Goal: Task Accomplishment & Management: Manage account settings

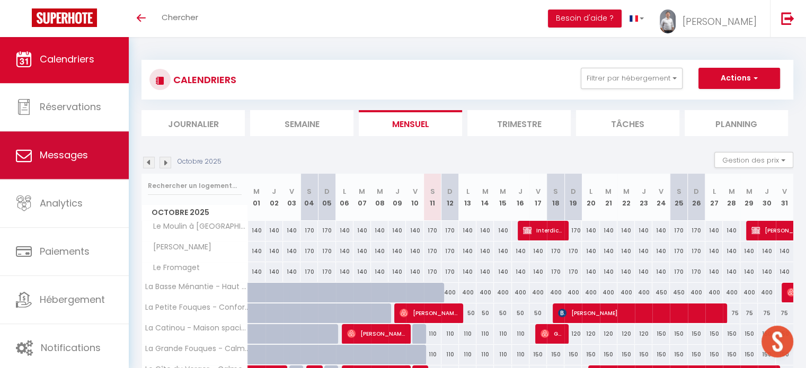
click at [91, 161] on link "Messages" at bounding box center [64, 155] width 129 height 48
select select "message"
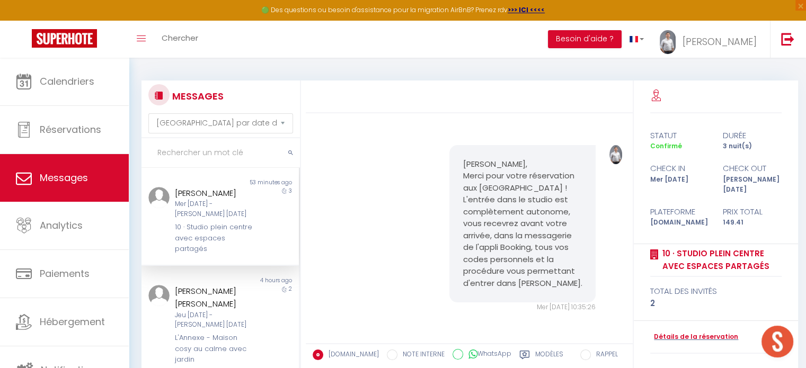
scroll to position [3302, 0]
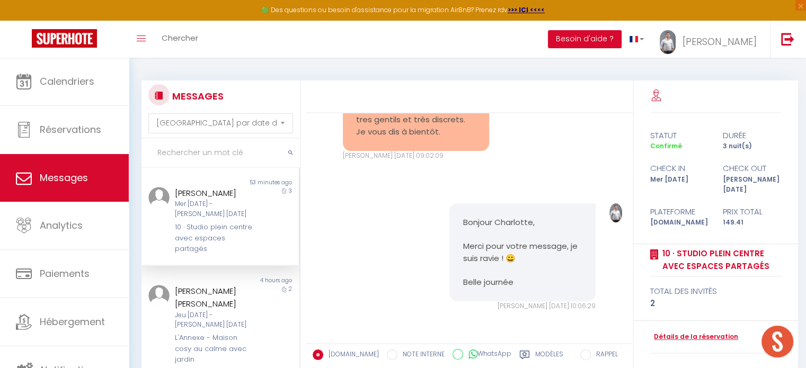
click at [238, 214] on div "Mer [DATE] - [PERSON_NAME] [DATE]" at bounding box center [214, 209] width 78 height 20
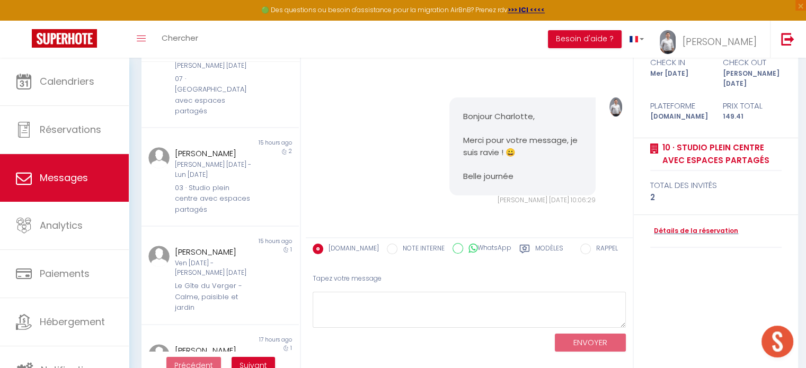
scroll to position [129, 0]
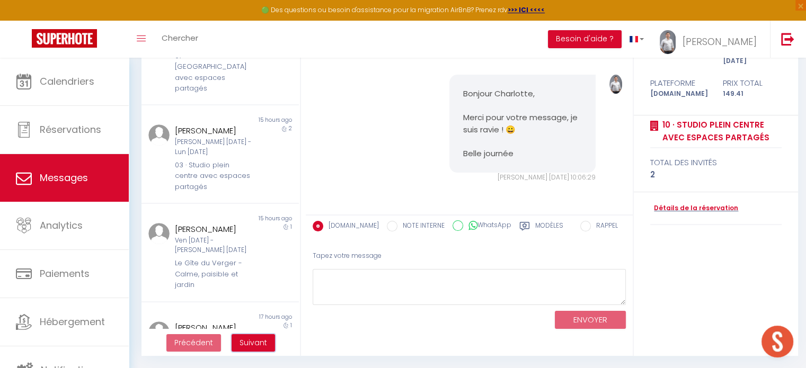
click at [264, 338] on span "Suivant" at bounding box center [254, 343] width 28 height 11
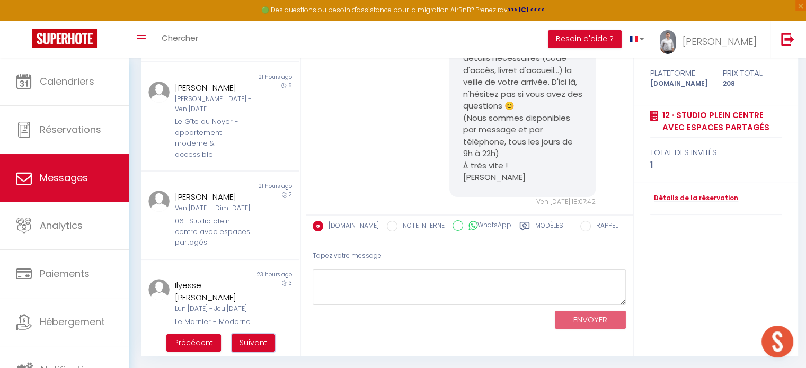
click at [262, 341] on span "Suivant" at bounding box center [254, 343] width 28 height 11
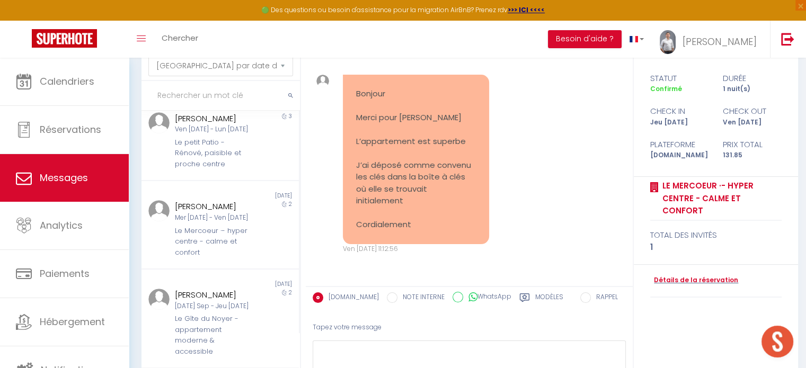
scroll to position [159, 0]
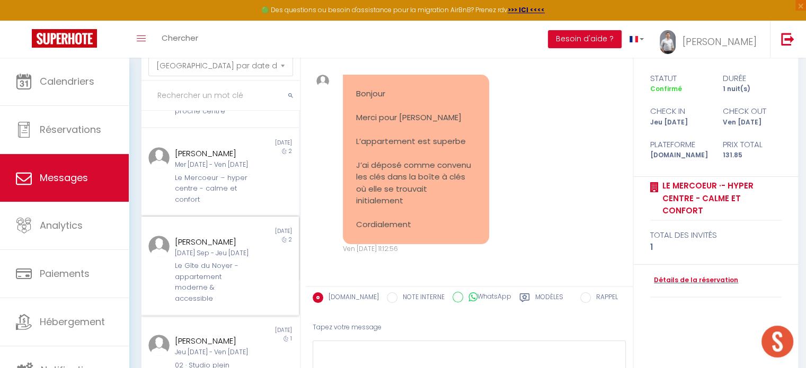
click at [205, 281] on div "Le Gîte du Noyer - appartement moderne & accessible" at bounding box center [214, 282] width 78 height 43
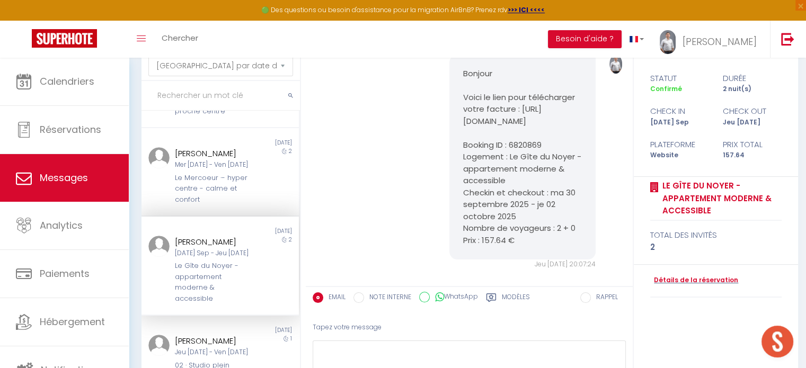
scroll to position [2428, 0]
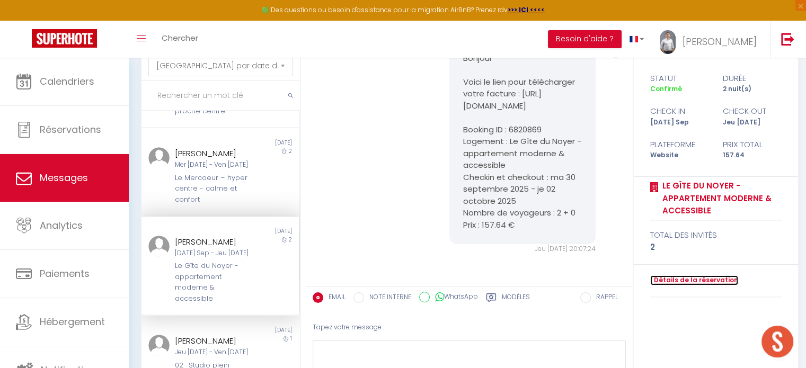
click at [706, 280] on link "Détails de la réservation" at bounding box center [694, 281] width 88 height 10
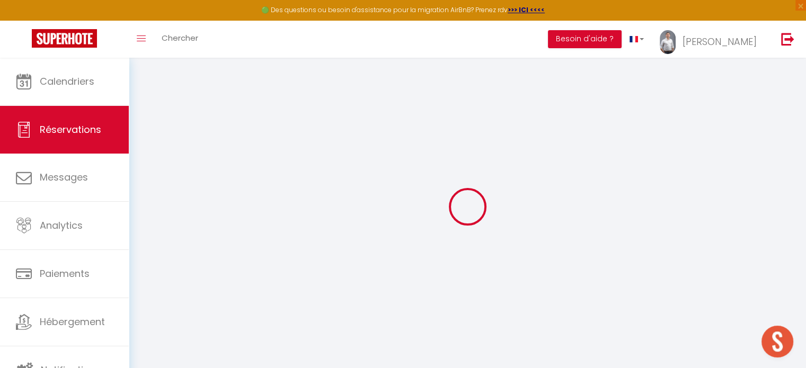
select select
checkbox input "false"
select select
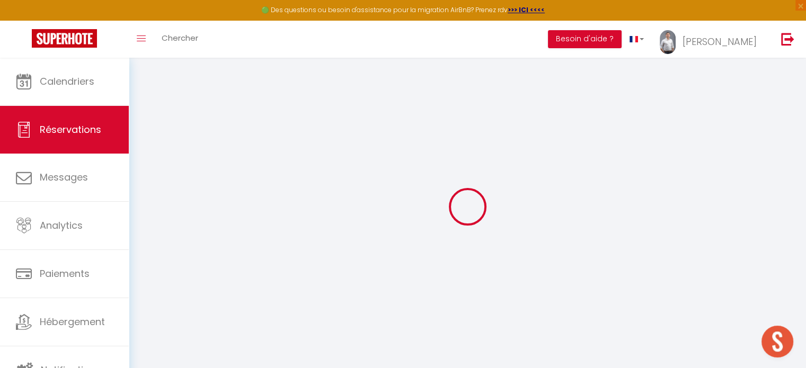
checkbox input "false"
type textarea "Possibilité de faire une facture au nom de la société JMI [STREET_ADDRESS]"
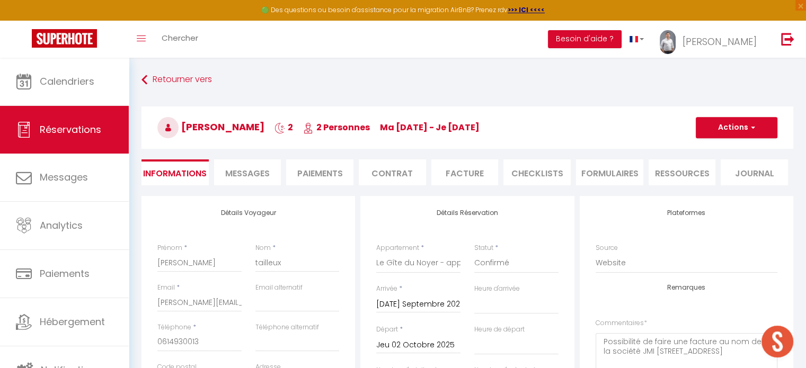
type input "30"
type input "6.64"
select select
checkbox input "false"
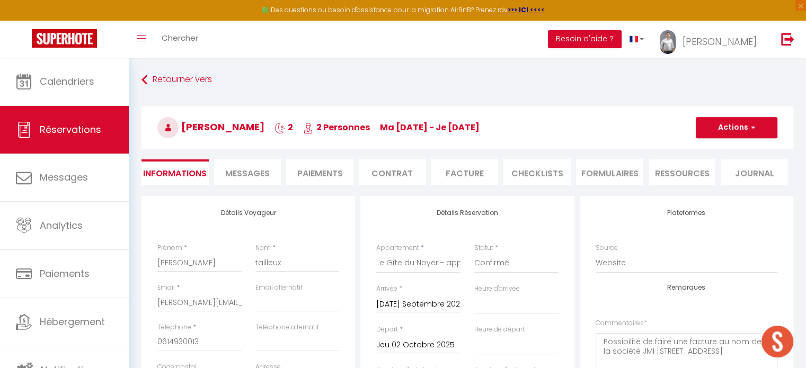
select select
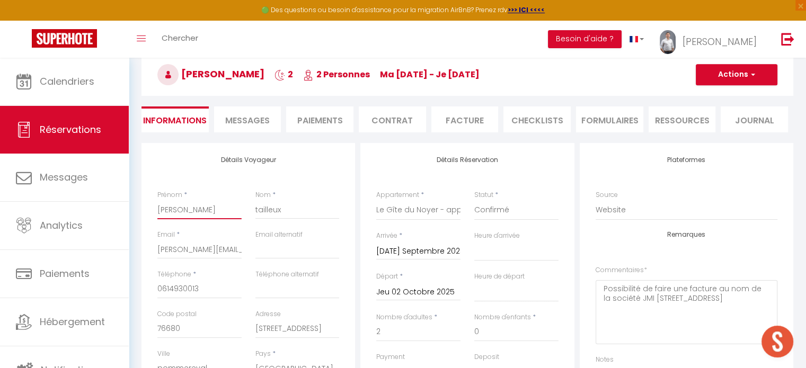
drag, startPoint x: 212, startPoint y: 209, endPoint x: 130, endPoint y: 209, distance: 81.1
click at [130, 209] on div "Retourner vers [PERSON_NAME] 2 2 Personnes ma [DATE] - je [DATE] Actions Enregi…" at bounding box center [468, 375] width 678 height 741
type input "S"
select select
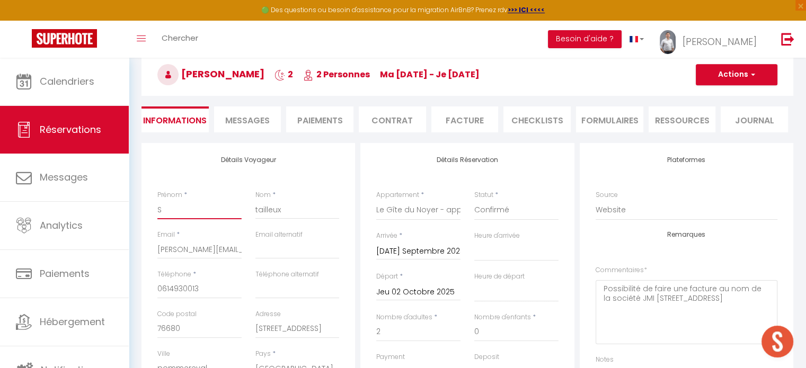
checkbox input "false"
type input "So"
select select
checkbox input "false"
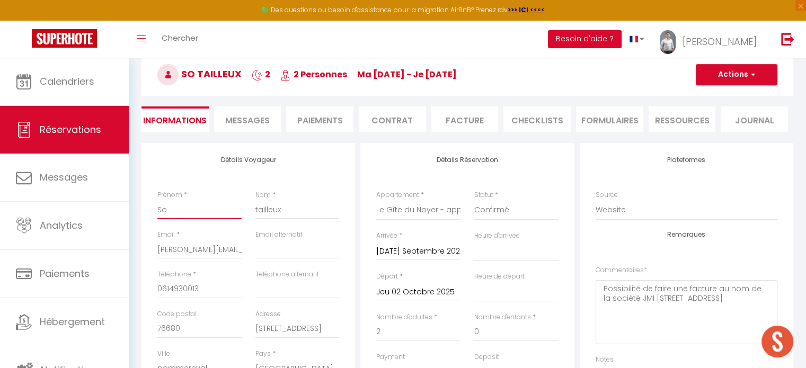
type input "Soc"
select select
checkbox input "false"
type input "Soci"
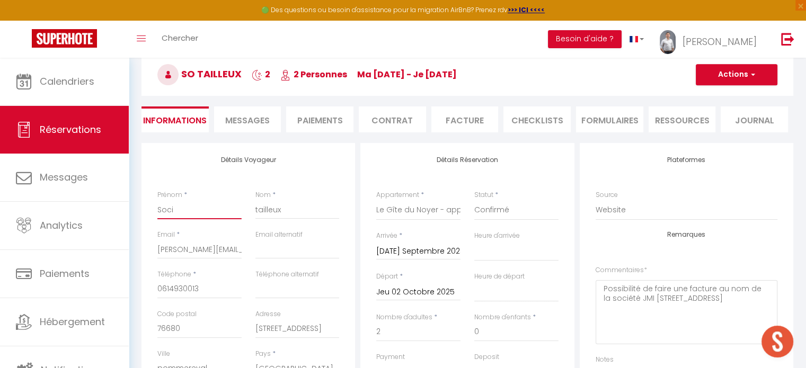
select select
checkbox input "false"
type input "Socié"
select select
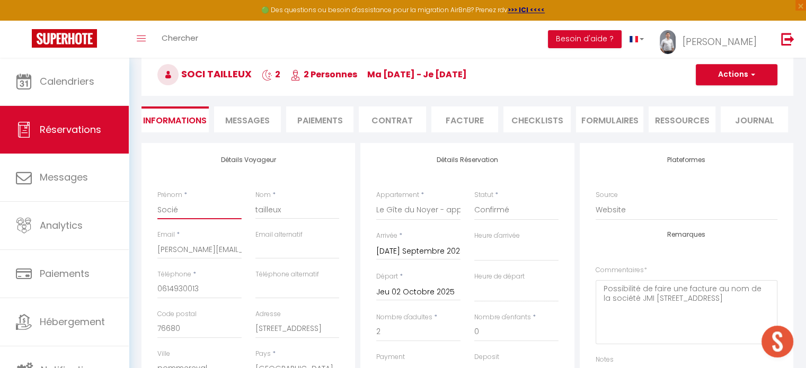
select select
checkbox input "false"
type input "Société"
select select
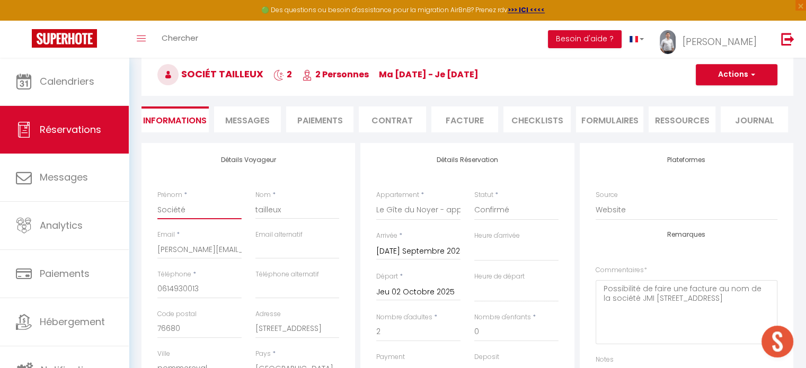
checkbox input "false"
select select
checkbox input "false"
type input "Société"
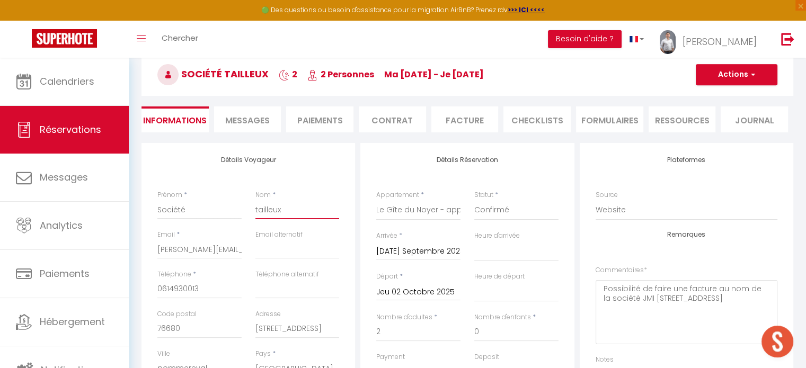
type input "J"
select select
checkbox input "false"
type input "JM"
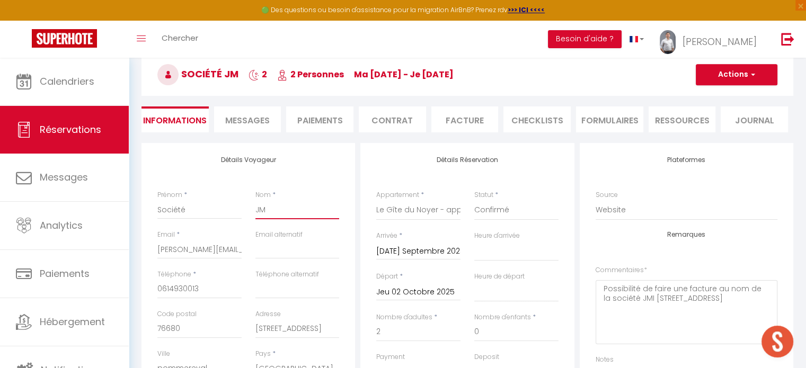
select select
checkbox input "false"
type input "JMI"
select select
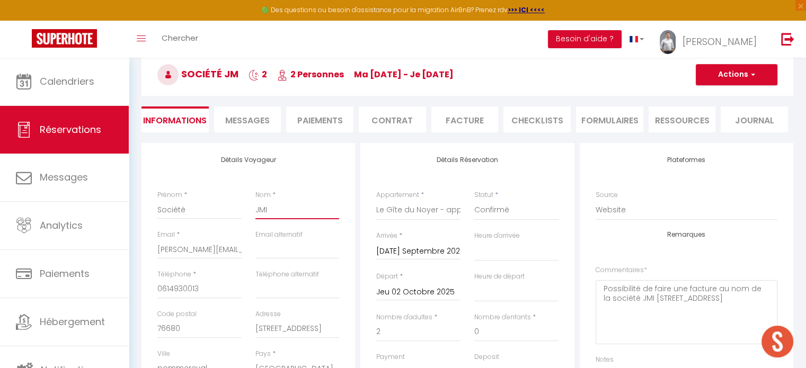
select select
checkbox input "false"
type input "JMI"
click at [266, 329] on input "[STREET_ADDRESS]" at bounding box center [298, 329] width 84 height 19
type input "[STREET_ADDRESS]"
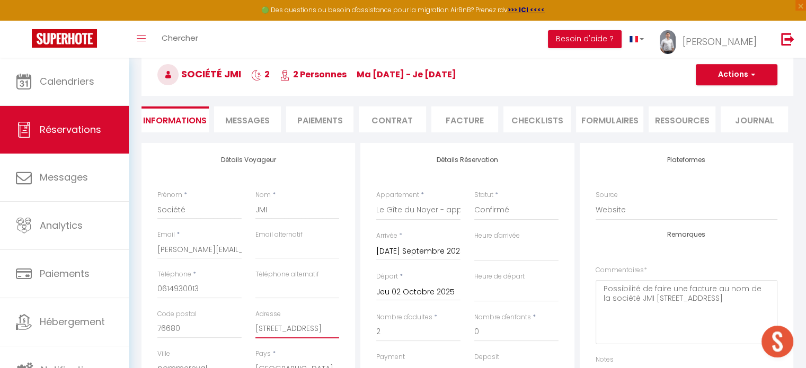
select select
checkbox input "false"
type input "[STREET_ADDRESS]"
select select
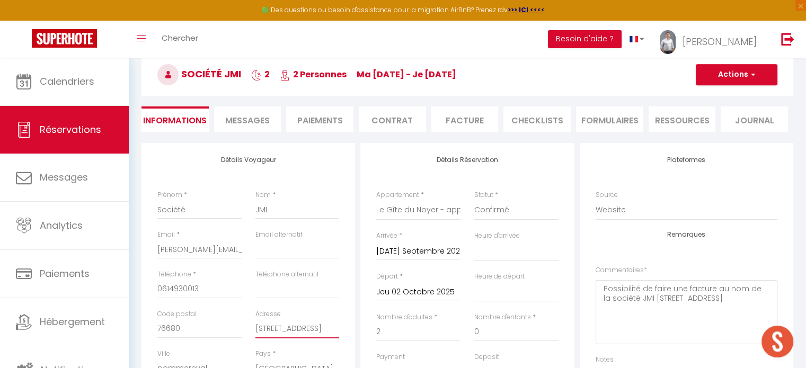
select select
checkbox input "false"
type input "[STREET_ADDRESS]"
select select
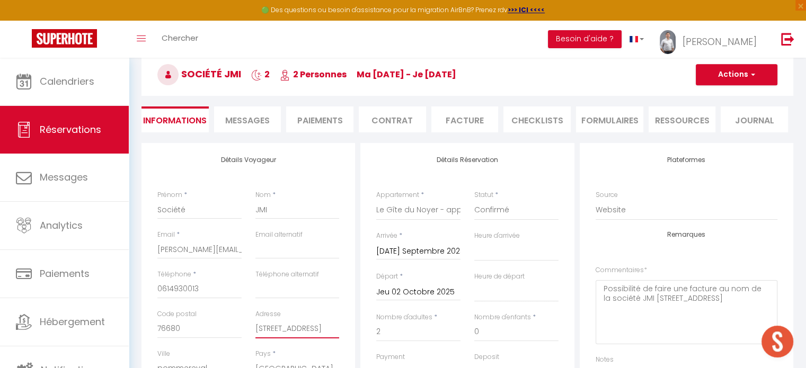
checkbox input "false"
type input "[STREET_ADDRESS]"
select select
checkbox input "false"
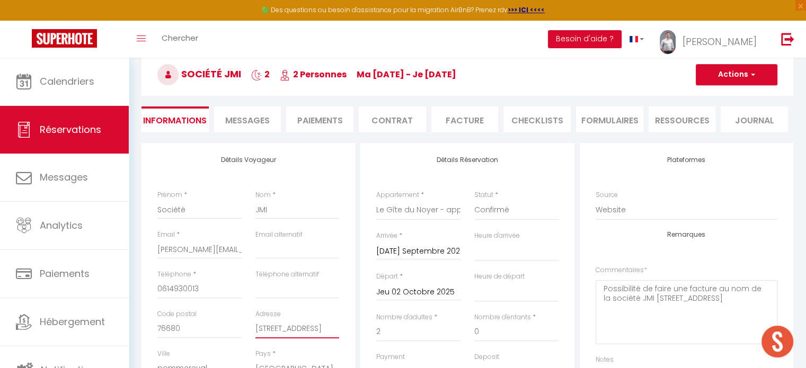
type input "[STREET_ADDRESS]"
select select
checkbox input "false"
type input "[STREET_ADDRESS]"
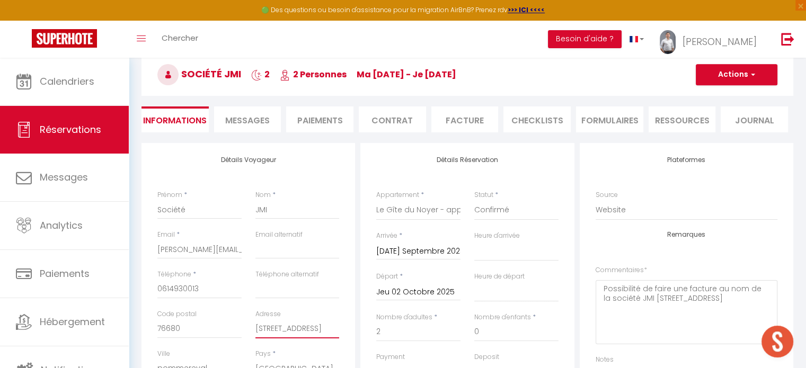
select select
checkbox input "false"
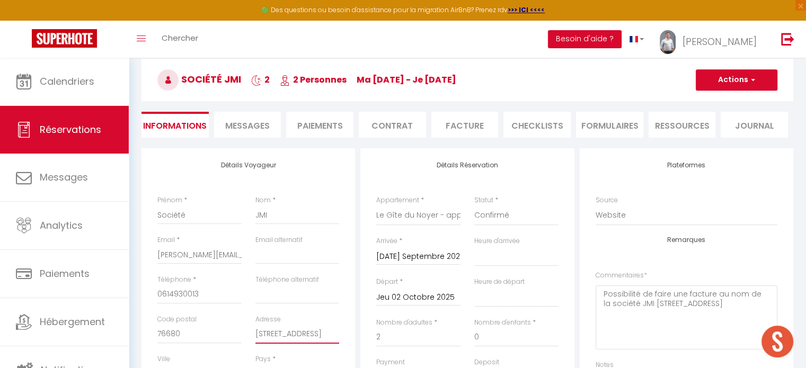
scroll to position [0, 0]
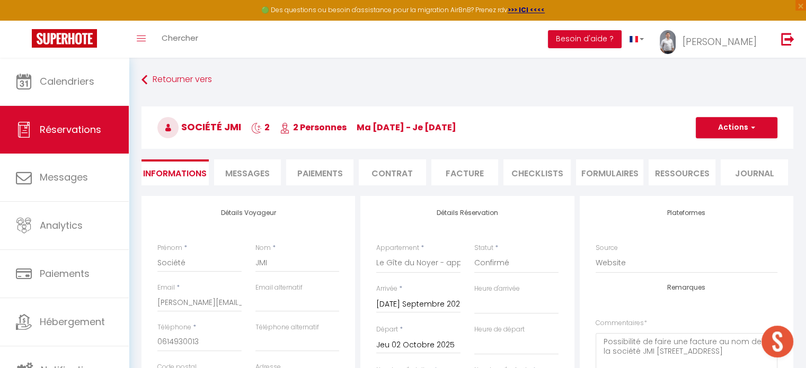
type input "[STREET_ADDRESS]"
click at [744, 127] on button "Actions" at bounding box center [737, 127] width 82 height 21
click at [728, 146] on link "Enregistrer" at bounding box center [726, 151] width 84 height 14
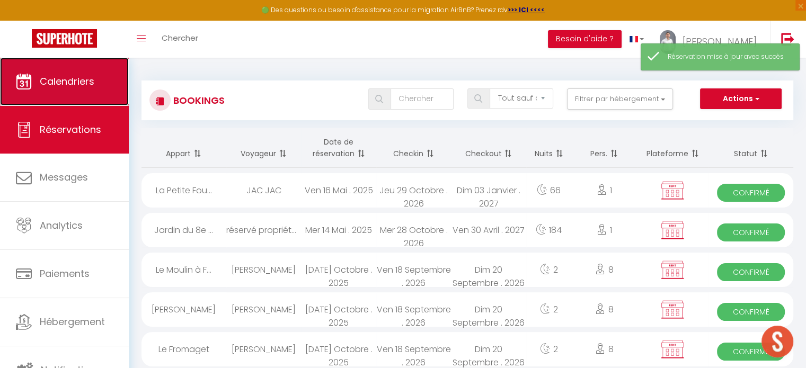
click at [74, 81] on span "Calendriers" at bounding box center [67, 81] width 55 height 13
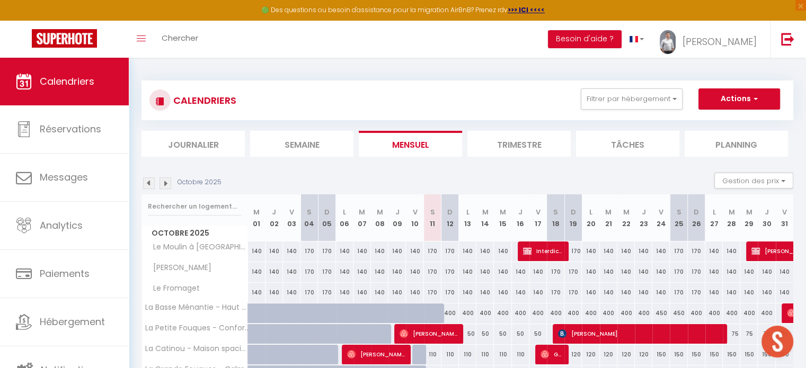
click at [243, 38] on div "Toggle menubar Chercher BUTTON Besoin d'aide ? Thomas Paramètres Équipe" at bounding box center [438, 39] width 722 height 37
click at [191, 34] on span "Chercher" at bounding box center [180, 37] width 37 height 11
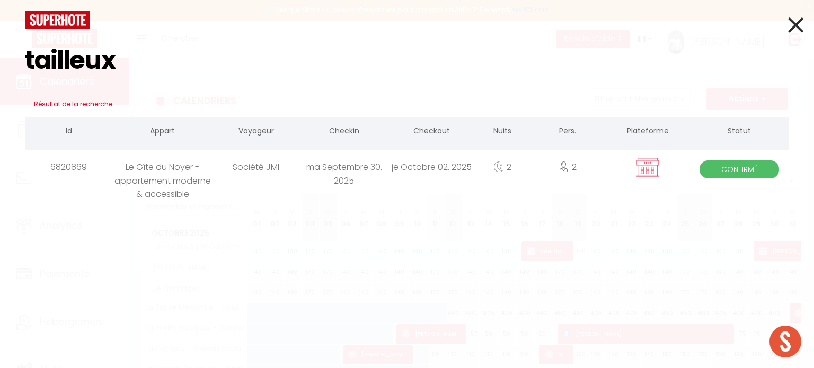
type input "tailleux"
click at [174, 172] on div "Le Gîte du Noyer - appartement moderne & accessible" at bounding box center [162, 167] width 99 height 34
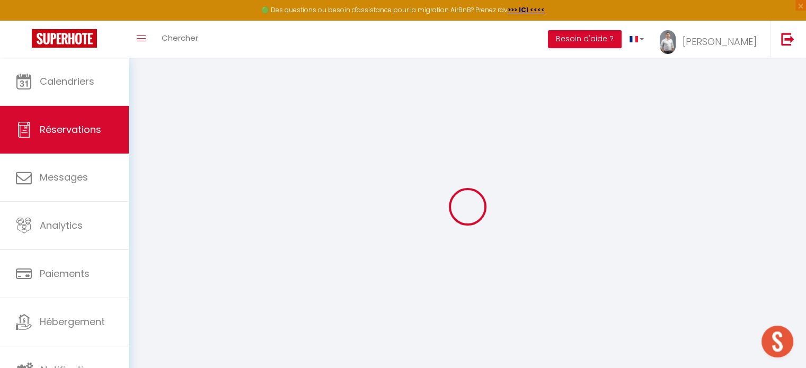
select select
checkbox input "false"
select select
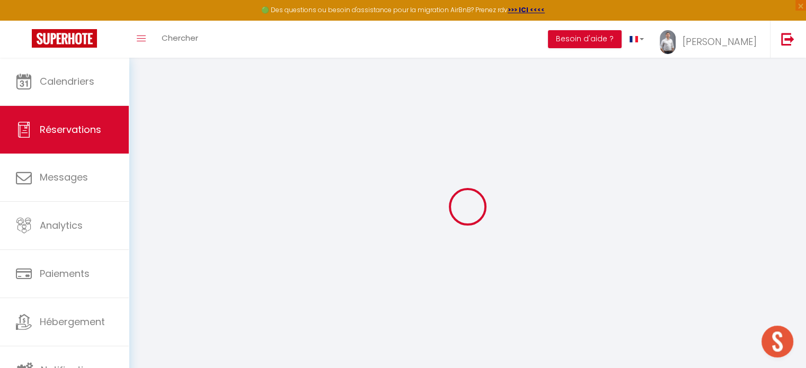
checkbox input "false"
type textarea "Possibilité de faire une facture au nom de la société JMI [STREET_ADDRESS]"
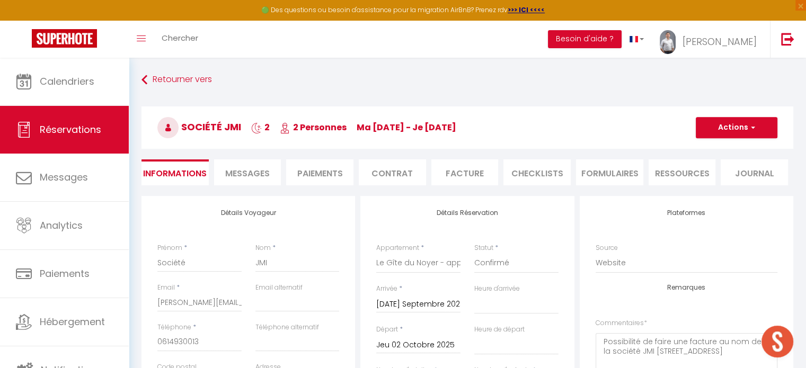
type input "30"
type input "6.64"
select select
checkbox input "false"
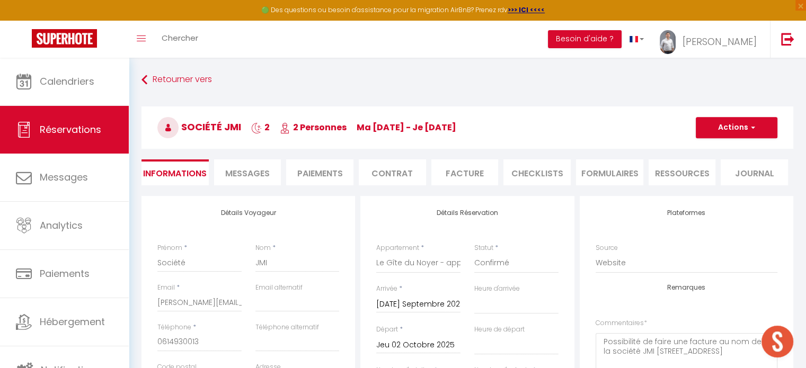
select select
click at [482, 173] on li "Facture" at bounding box center [465, 173] width 67 height 26
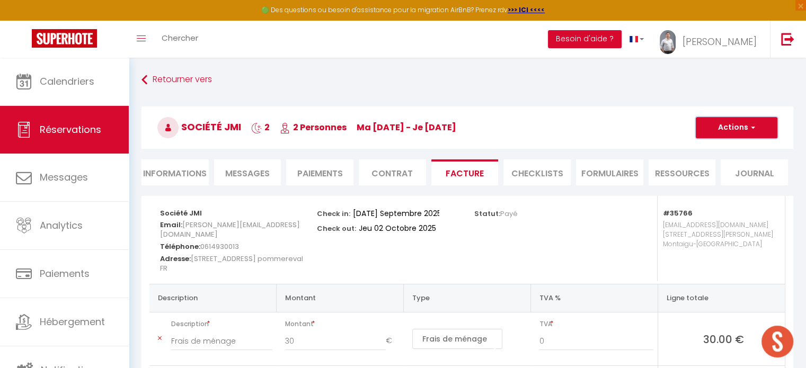
click at [749, 135] on button "Actions" at bounding box center [737, 127] width 82 height 21
click at [737, 178] on link "Envoyer la facture" at bounding box center [728, 179] width 89 height 14
type input "[PERSON_NAME][EMAIL_ADDRESS][DOMAIN_NAME]"
select select "fr"
type input "Votre facture 6820869 - Le Gîte du Noyer - appartement moderne & accessible"
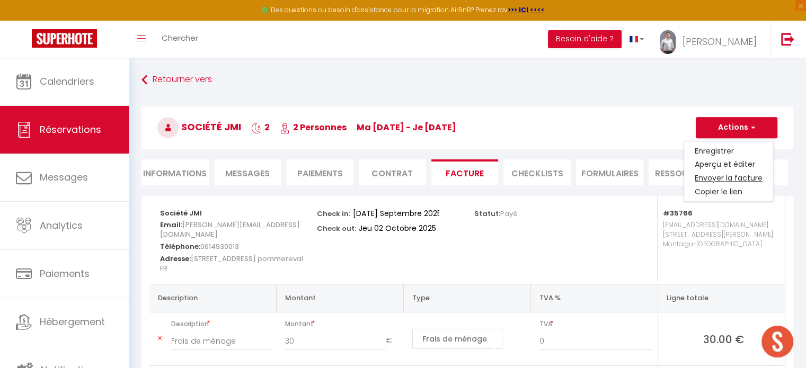
type textarea "Bonjour, Voici le lien pour télécharger votre facture : [URL][DOMAIN_NAME] Déta…"
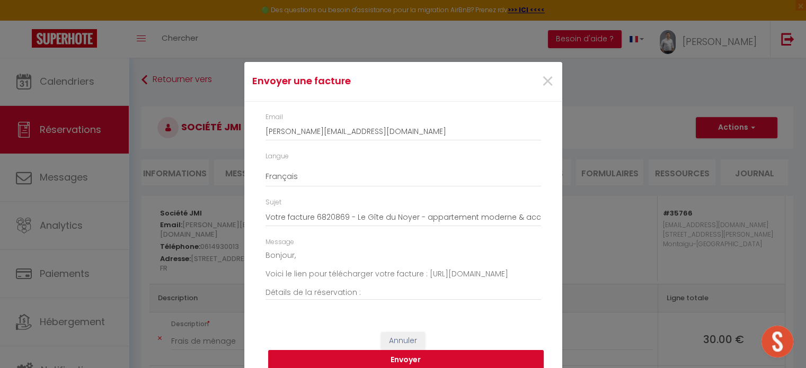
click at [443, 364] on button "Envoyer" at bounding box center [406, 360] width 276 height 20
